Goal: Task Accomplishment & Management: Use online tool/utility

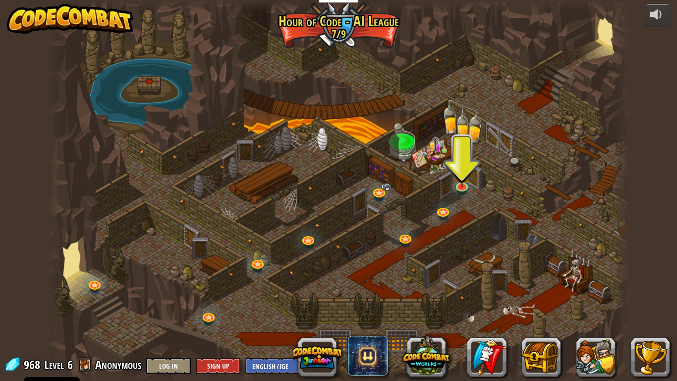
select select "en-[GEOGRAPHIC_DATA]"
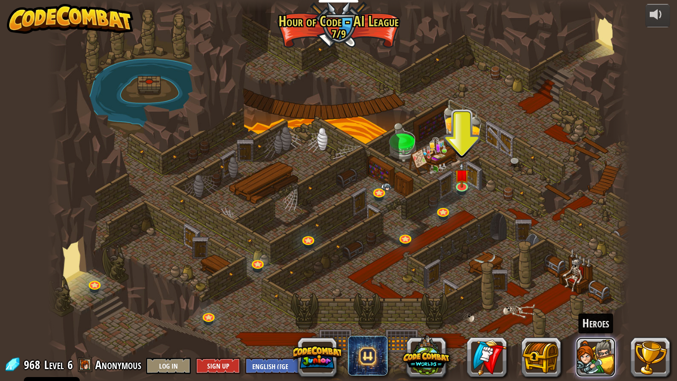
click at [597, 348] on button at bounding box center [596, 357] width 40 height 40
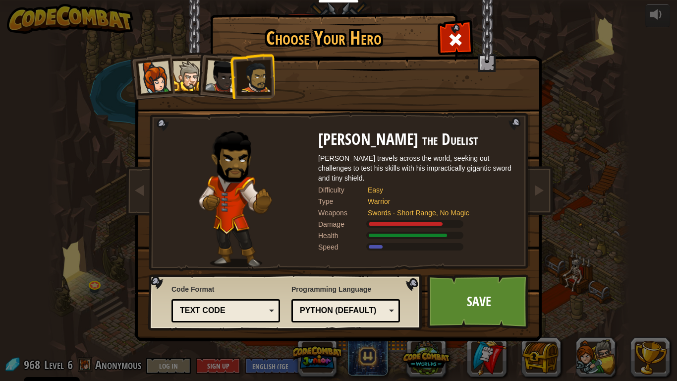
click at [214, 85] on div at bounding box center [221, 76] width 33 height 33
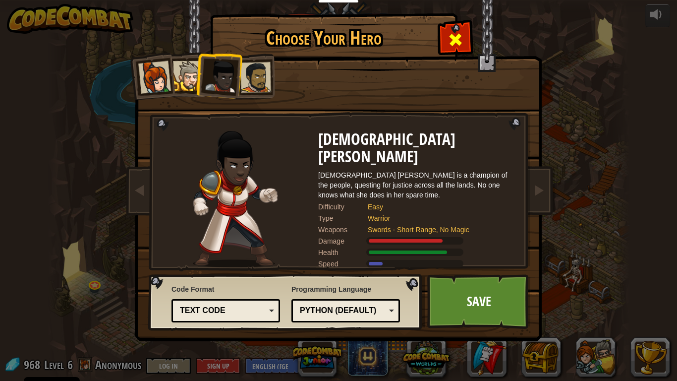
click at [446, 45] on div at bounding box center [455, 38] width 31 height 31
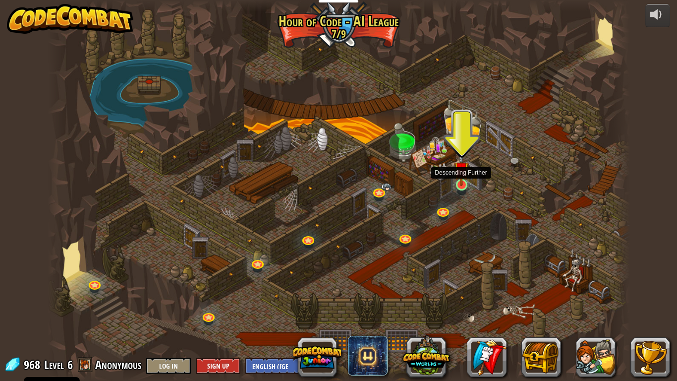
click at [461, 175] on img at bounding box center [461, 169] width 15 height 34
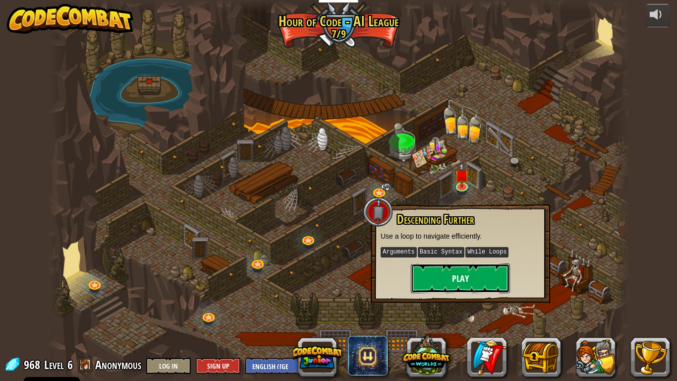
click at [466, 272] on button "Play" at bounding box center [460, 278] width 99 height 30
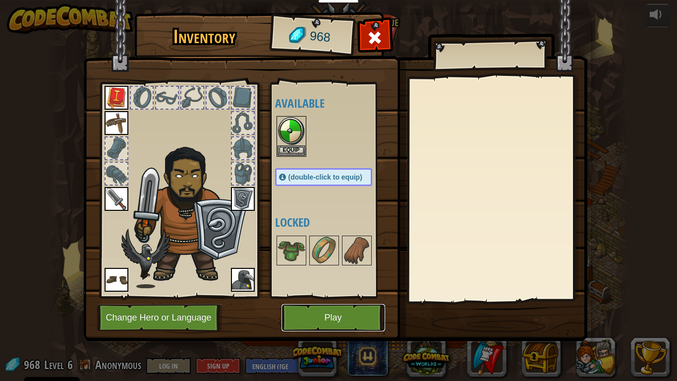
click at [301, 317] on button "Play" at bounding box center [334, 317] width 104 height 27
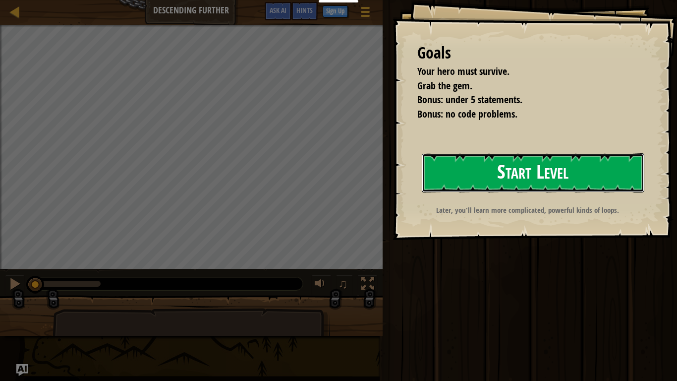
click at [483, 160] on button "Start Level" at bounding box center [533, 172] width 223 height 39
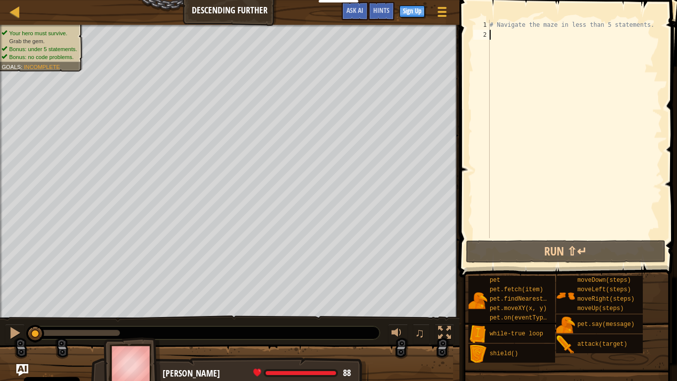
type textarea "m"
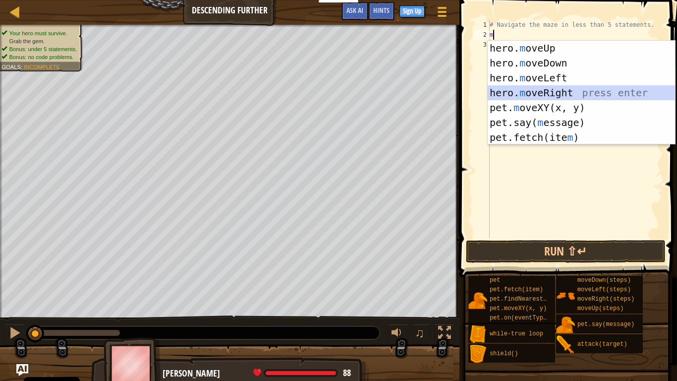
click at [550, 94] on div "hero. m oveUp press enter hero. m oveDown press enter hero. m oveLeft press ent…" at bounding box center [581, 108] width 187 height 134
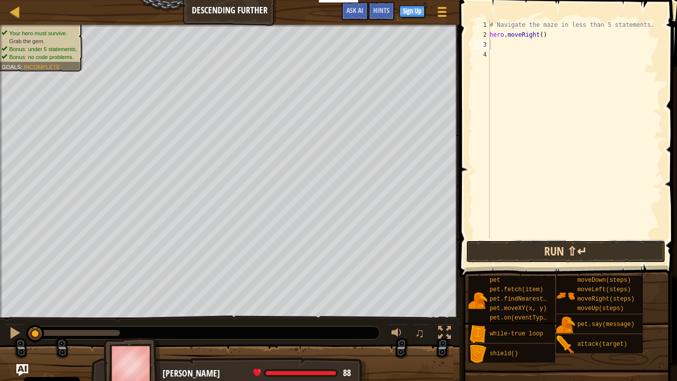
click at [552, 242] on button "Run ⇧↵" at bounding box center [566, 251] width 200 height 23
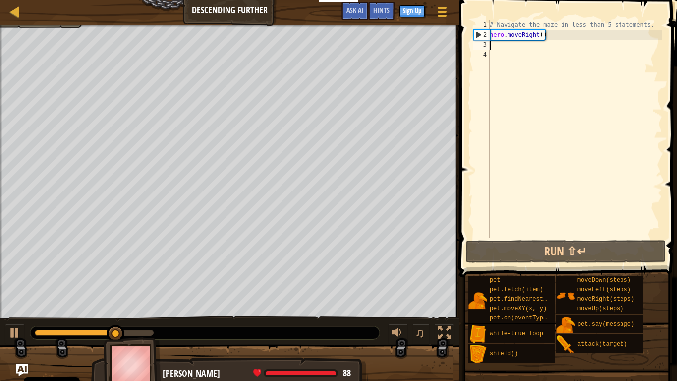
type textarea "m"
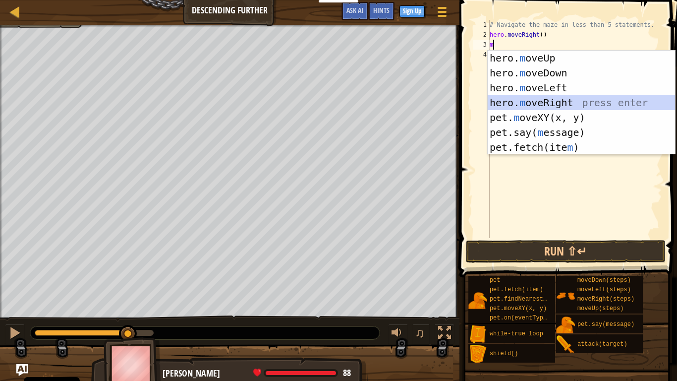
click at [565, 103] on div "hero. m oveUp press enter hero. m oveDown press enter hero. m oveLeft press ent…" at bounding box center [581, 118] width 187 height 134
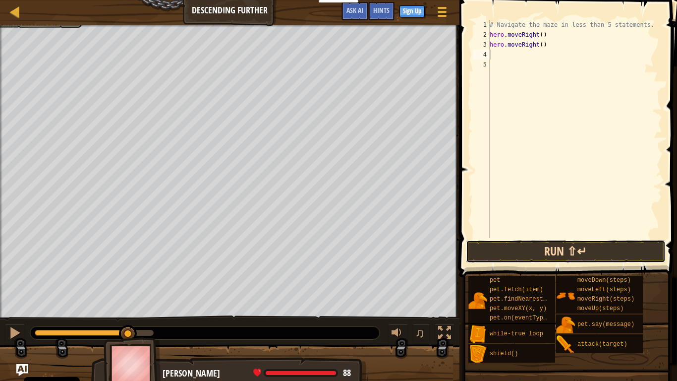
click at [575, 249] on button "Run ⇧↵" at bounding box center [566, 251] width 200 height 23
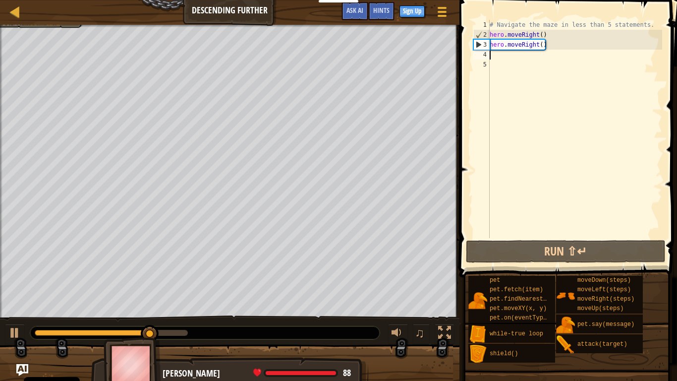
type textarea "m"
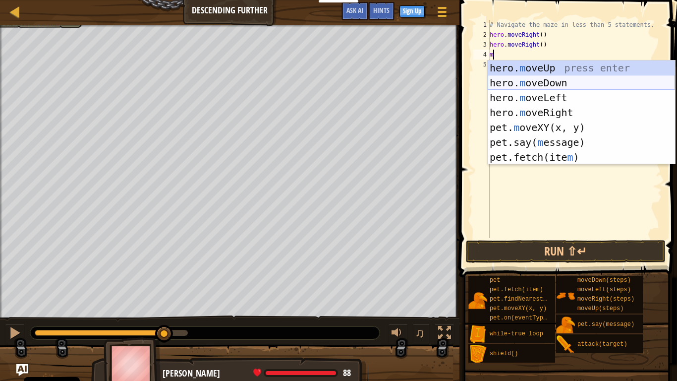
click at [503, 81] on div "hero. m oveUp press enter hero. m oveDown press enter hero. m oveLeft press ent…" at bounding box center [581, 127] width 187 height 134
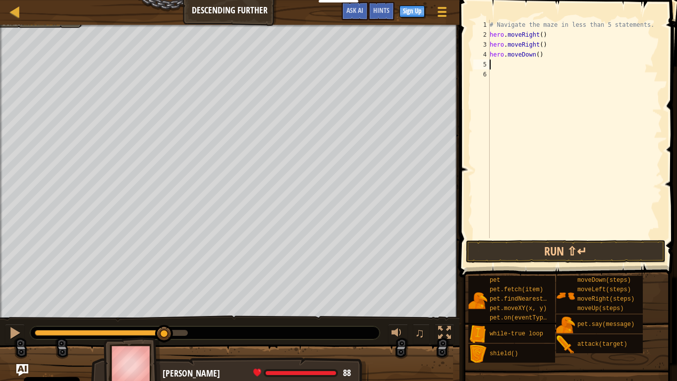
type textarea "m"
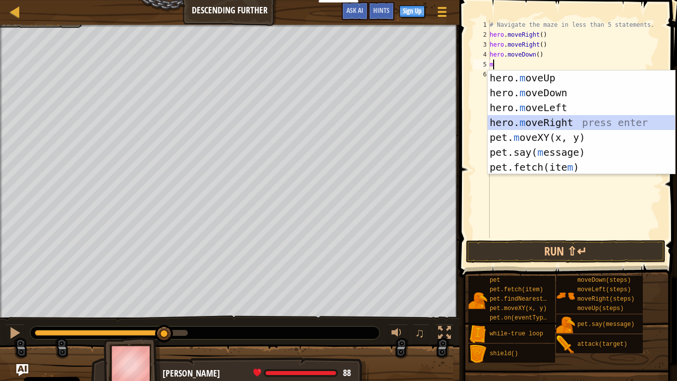
click at [539, 116] on div "hero. m oveUp press enter hero. m oveDown press enter hero. m oveLeft press ent…" at bounding box center [581, 137] width 187 height 134
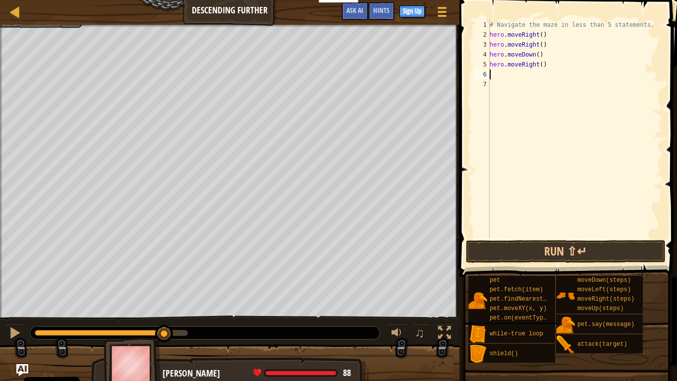
type textarea "m"
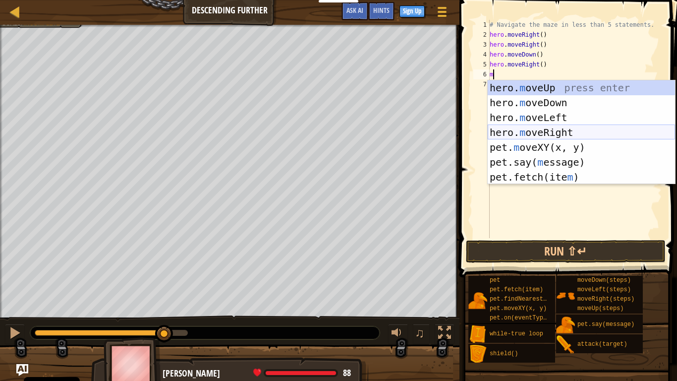
click at [553, 125] on div "hero. m oveUp press enter hero. m oveDown press enter hero. m oveLeft press ent…" at bounding box center [581, 147] width 187 height 134
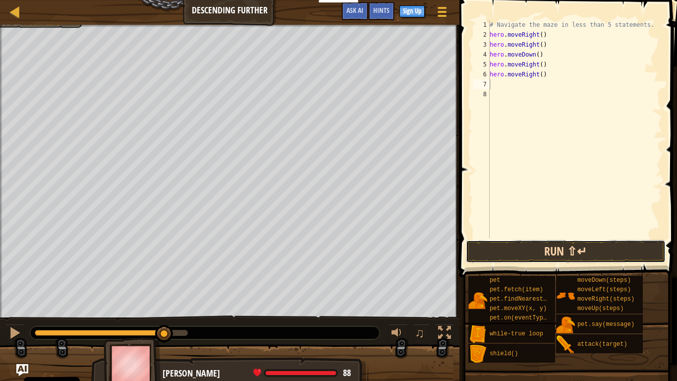
click at [549, 246] on button "Run ⇧↵" at bounding box center [566, 251] width 200 height 23
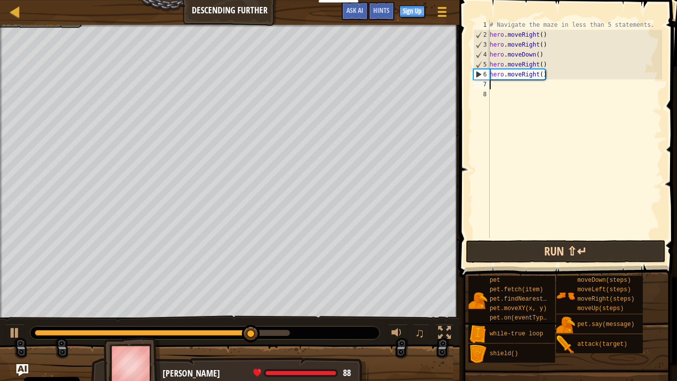
type textarea "m"
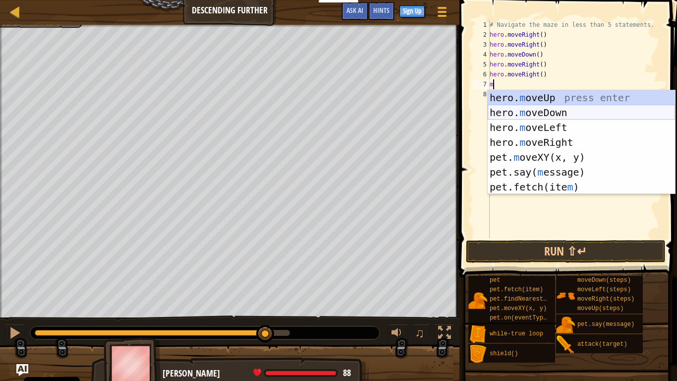
click at [553, 112] on div "hero. m oveUp press enter hero. m oveDown press enter hero. m oveLeft press ent…" at bounding box center [581, 157] width 187 height 134
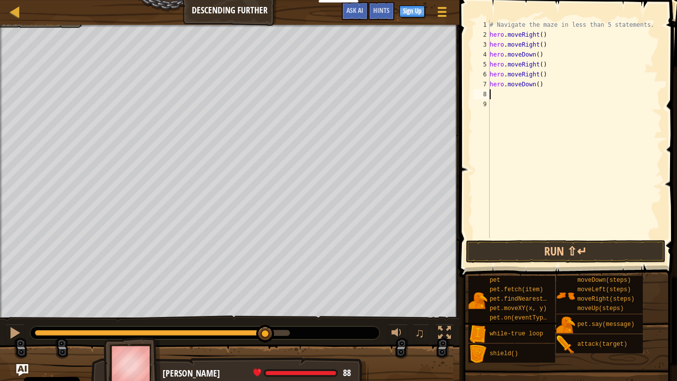
type textarea "m"
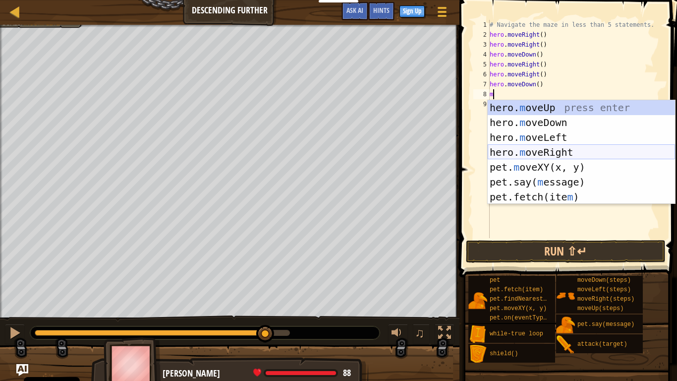
click at [545, 150] on div "hero. m oveUp press enter hero. m oveDown press enter hero. m oveLeft press ent…" at bounding box center [581, 167] width 187 height 134
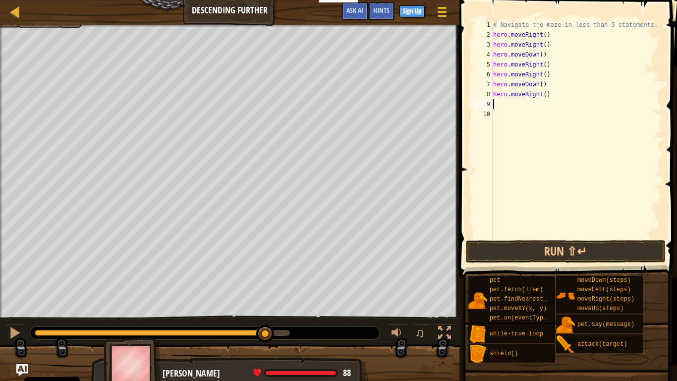
type textarea "m"
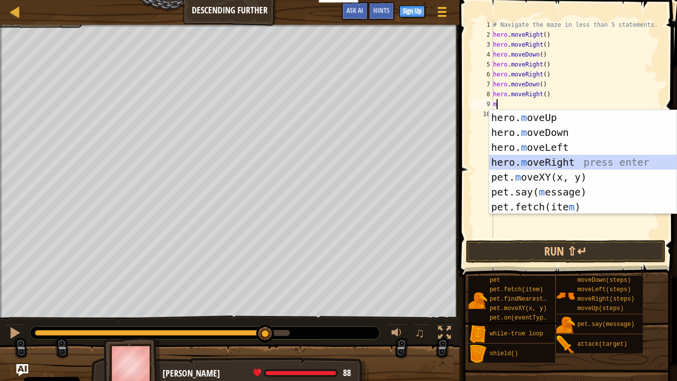
click at [562, 156] on div "hero. m oveUp press enter hero. m oveDown press enter hero. m oveLeft press ent…" at bounding box center [582, 177] width 187 height 134
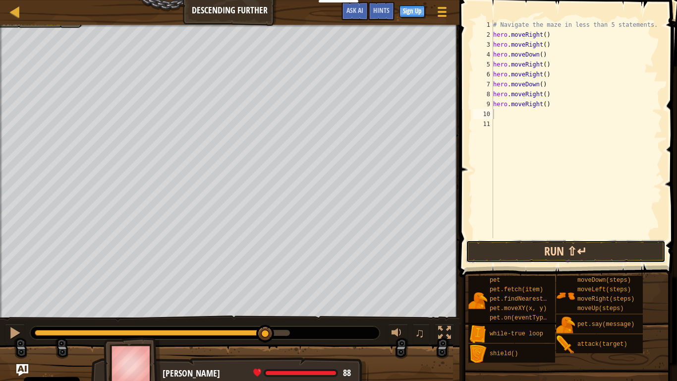
click at [561, 251] on button "Run ⇧↵" at bounding box center [566, 251] width 200 height 23
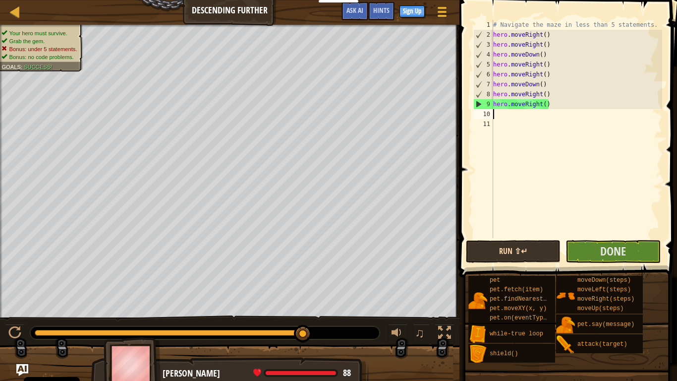
click at [561, 251] on div "Run ⇧↵ Submit Done" at bounding box center [566, 251] width 200 height 23
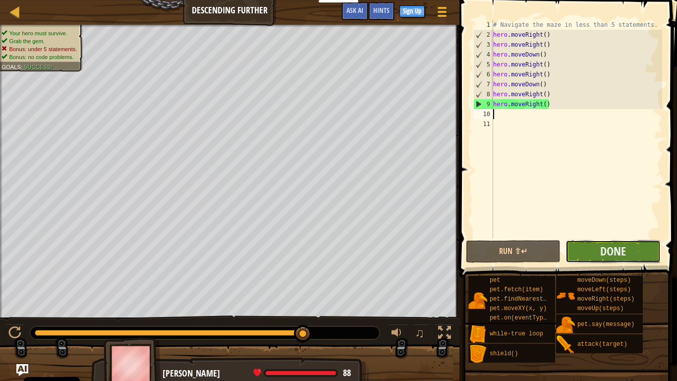
click at [594, 252] on button "Done" at bounding box center [613, 251] width 95 height 23
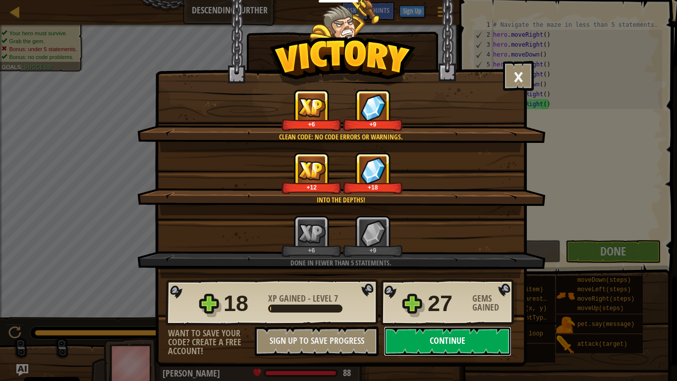
click at [482, 346] on button "Continue" at bounding box center [448, 341] width 128 height 30
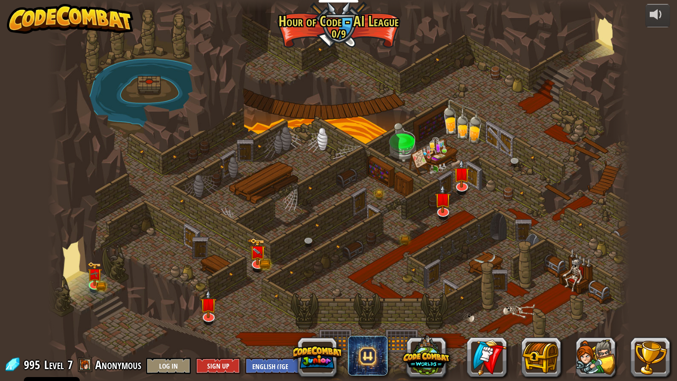
select select "en-[GEOGRAPHIC_DATA]"
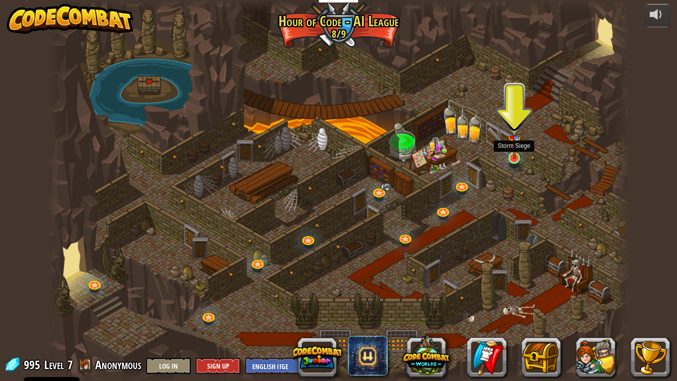
click at [514, 158] on img at bounding box center [514, 139] width 15 height 39
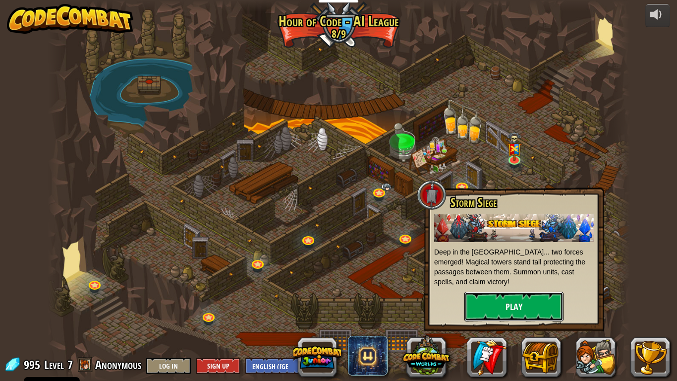
click at [501, 296] on button "Play" at bounding box center [514, 307] width 99 height 30
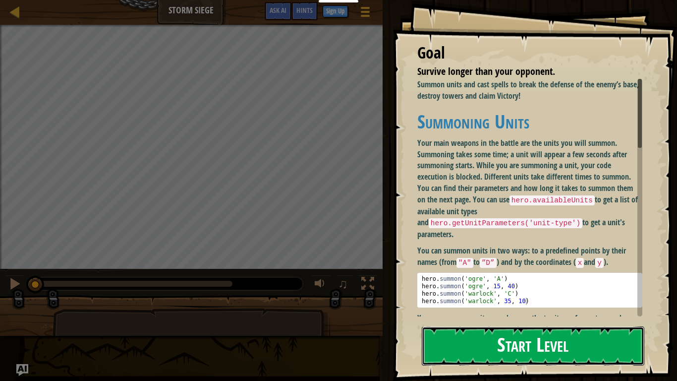
click at [551, 361] on button "Start Level" at bounding box center [533, 345] width 223 height 39
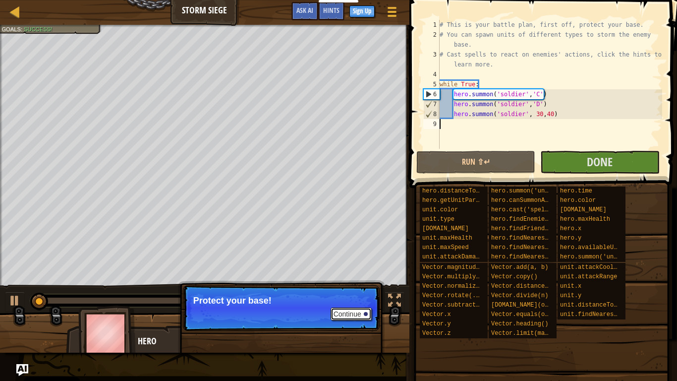
click at [357, 313] on button "Continue" at bounding box center [351, 313] width 41 height 13
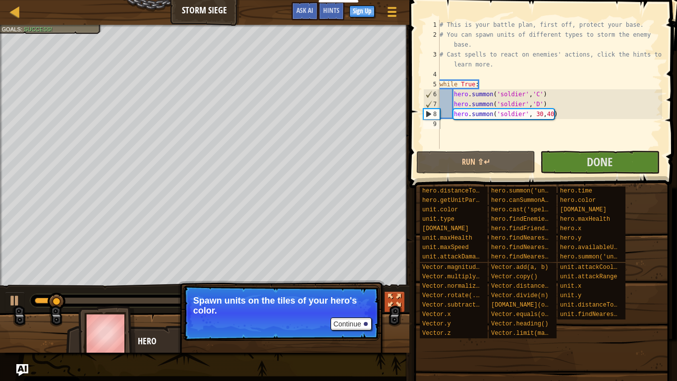
click at [393, 297] on div at bounding box center [394, 300] width 13 height 13
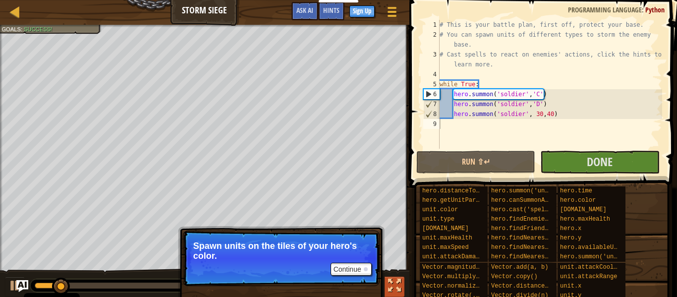
click at [401, 285] on div at bounding box center [394, 285] width 13 height 13
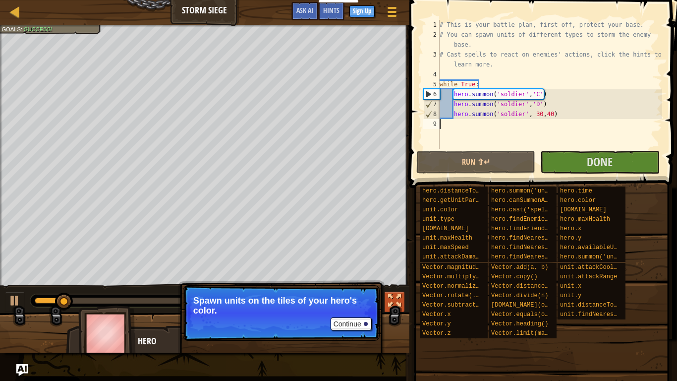
click at [390, 298] on div at bounding box center [394, 300] width 13 height 13
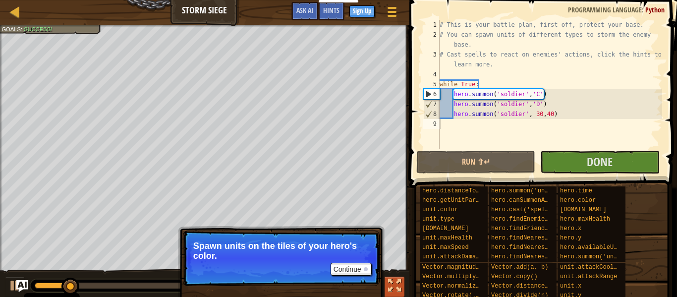
click at [387, 280] on button at bounding box center [395, 287] width 20 height 20
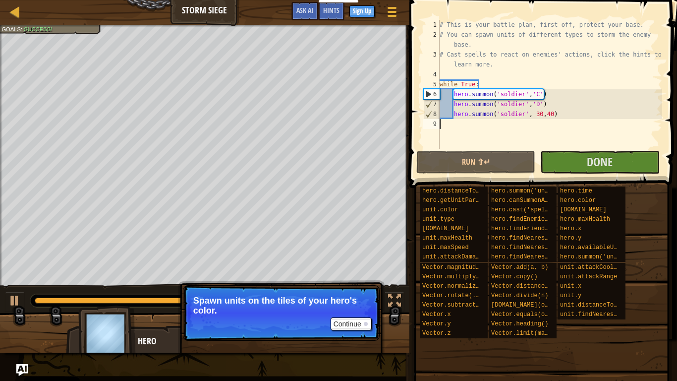
click at [146, 16] on div "Ladder Storm Siege Game Menu Done Sign Up Hints Ask AI" at bounding box center [205, 12] width 410 height 25
click at [144, 24] on div "Ladder Storm Siege Game Menu Done Sign Up Hints Ask AI" at bounding box center [205, 12] width 410 height 25
click at [0, 40] on div at bounding box center [1, 163] width 2 height 276
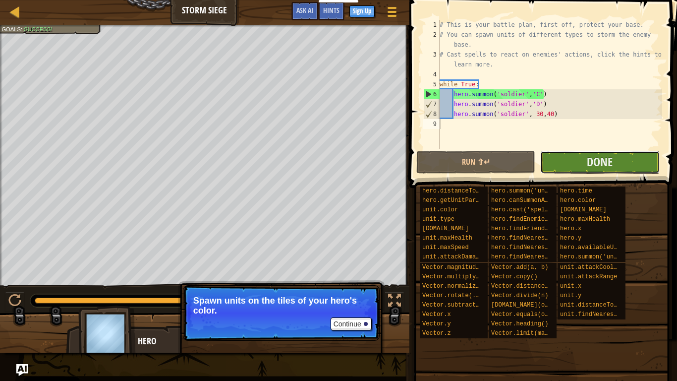
click at [578, 162] on button "Done" at bounding box center [599, 162] width 119 height 23
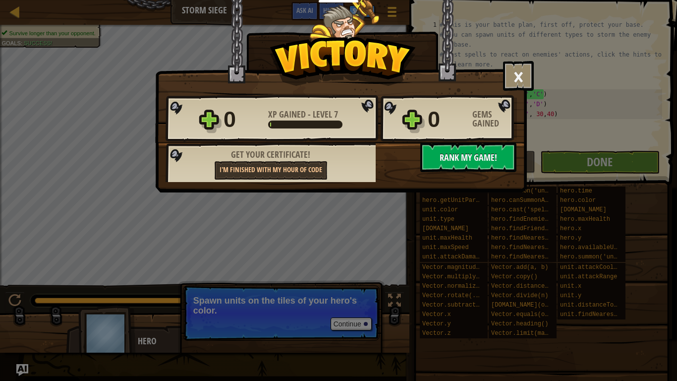
click at [501, 150] on button "No New Code to Rank Rank My Game! Submitting... Submitted for Ranking Failed to…" at bounding box center [468, 157] width 96 height 30
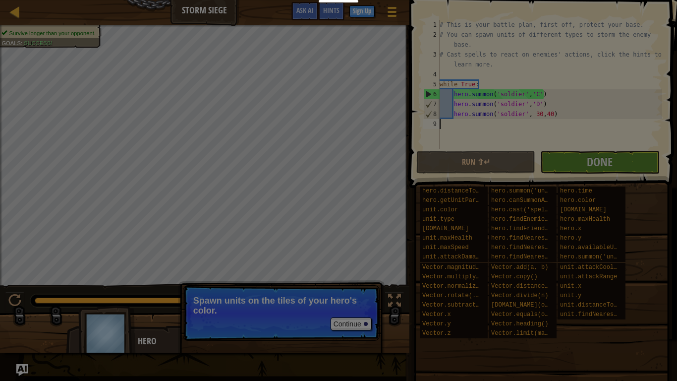
scroll to position [4, 0]
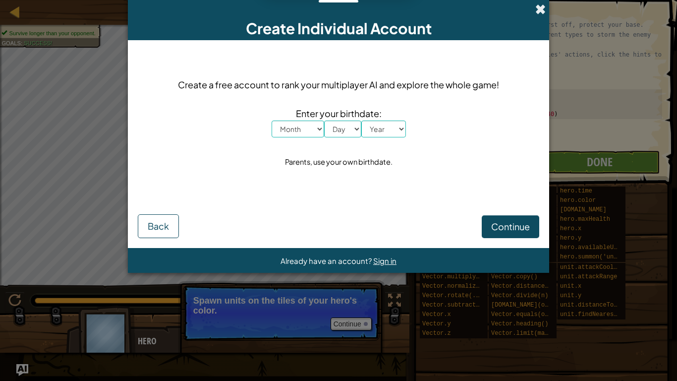
click at [540, 6] on span at bounding box center [540, 9] width 10 height 10
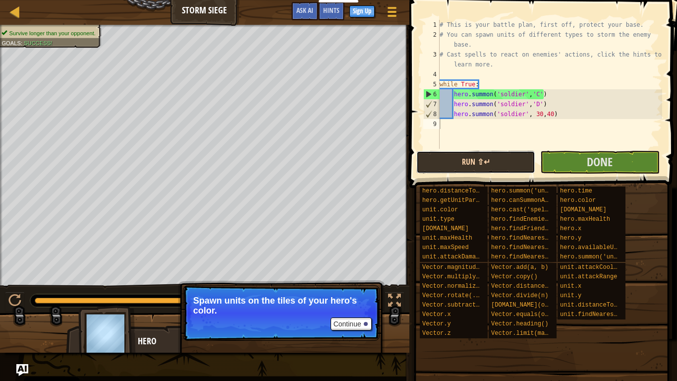
click at [501, 168] on button "Run ⇧↵" at bounding box center [475, 162] width 119 height 23
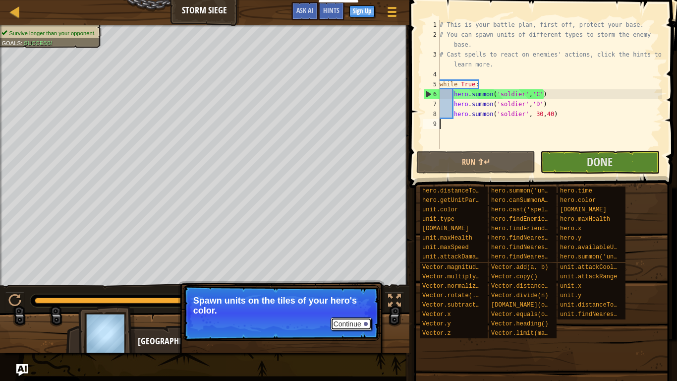
click at [342, 322] on button "Continue" at bounding box center [351, 323] width 41 height 13
click at [366, 325] on button "Continue" at bounding box center [351, 323] width 41 height 13
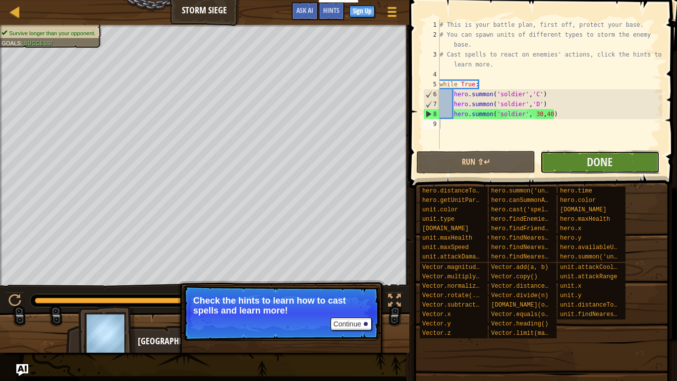
click at [574, 165] on button "Done" at bounding box center [599, 162] width 119 height 23
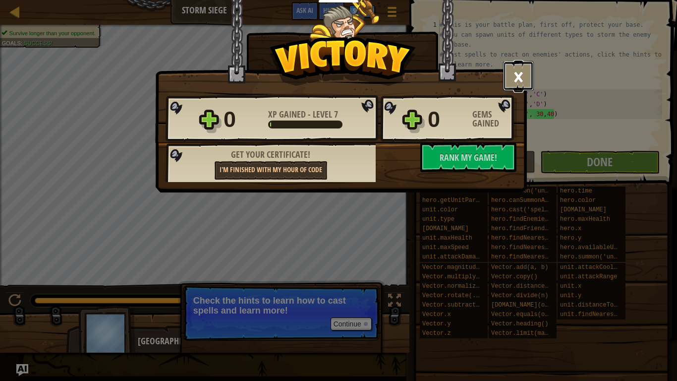
click at [519, 72] on button "×" at bounding box center [518, 76] width 31 height 30
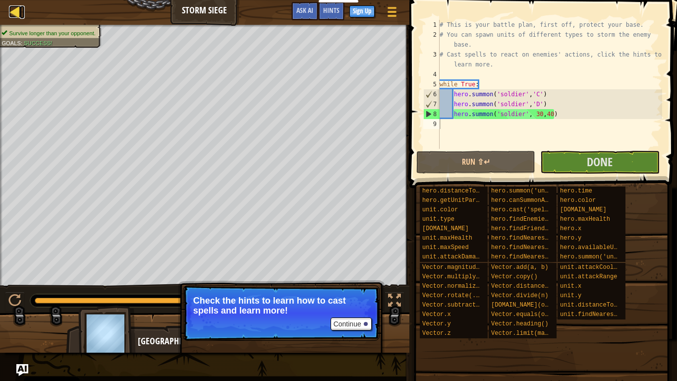
click at [15, 8] on div at bounding box center [15, 11] width 12 height 12
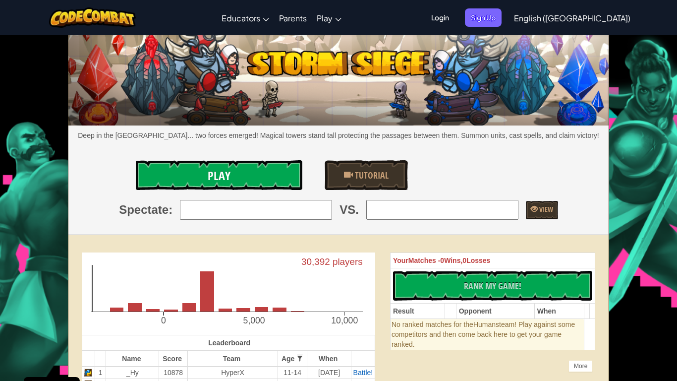
click at [205, 179] on link "Play" at bounding box center [219, 175] width 167 height 30
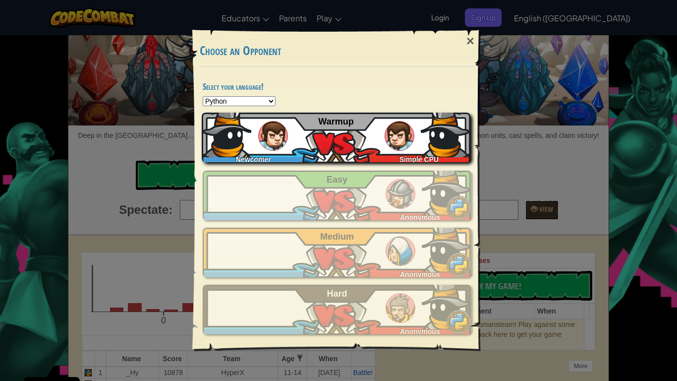
click at [365, 157] on div "Simple CPU" at bounding box center [417, 157] width 108 height 10
